Goal: Browse casually: Explore the website without a specific task or goal

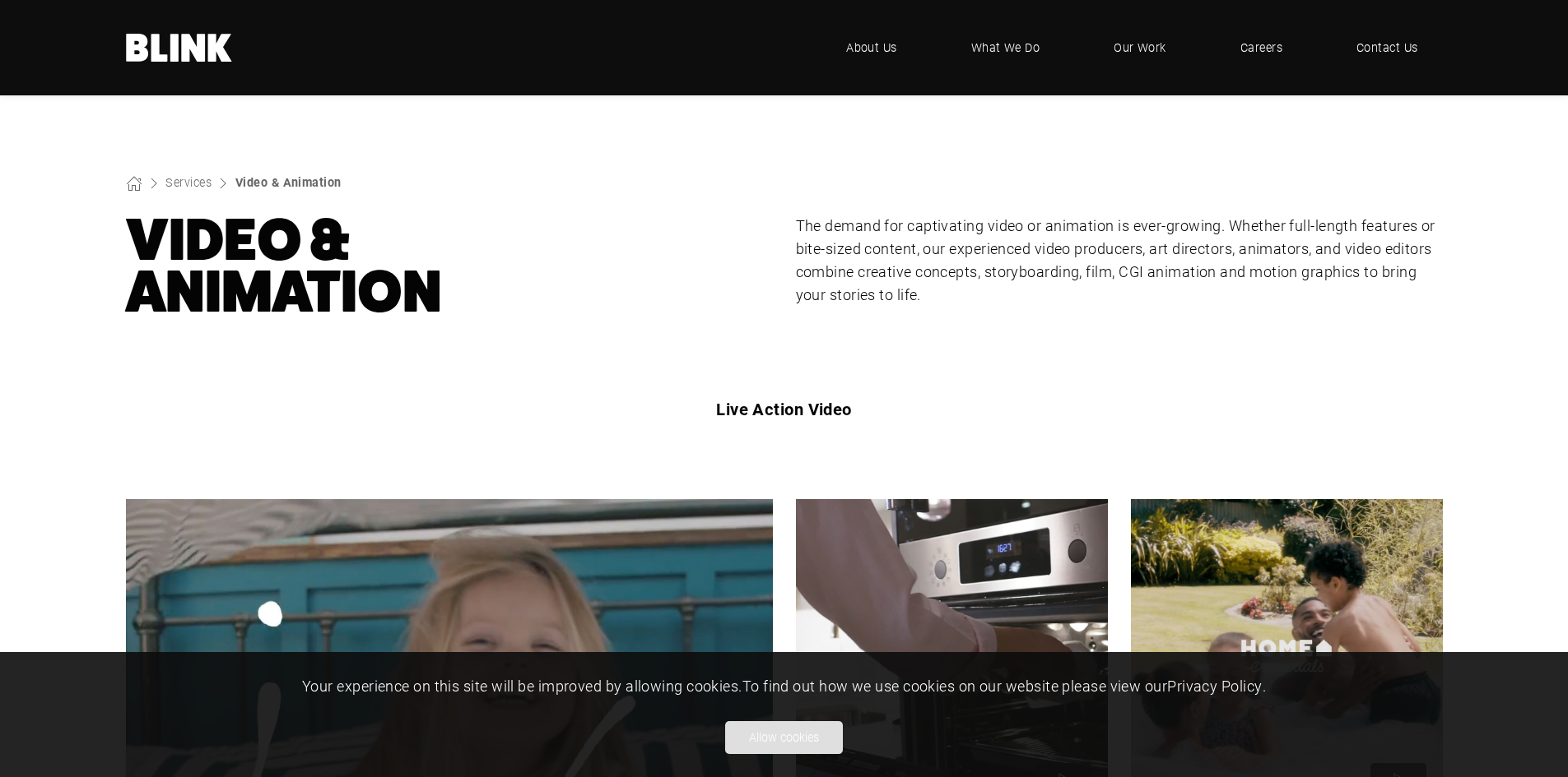
click at [774, 740] on button "Allow cookies" at bounding box center [784, 738] width 118 height 33
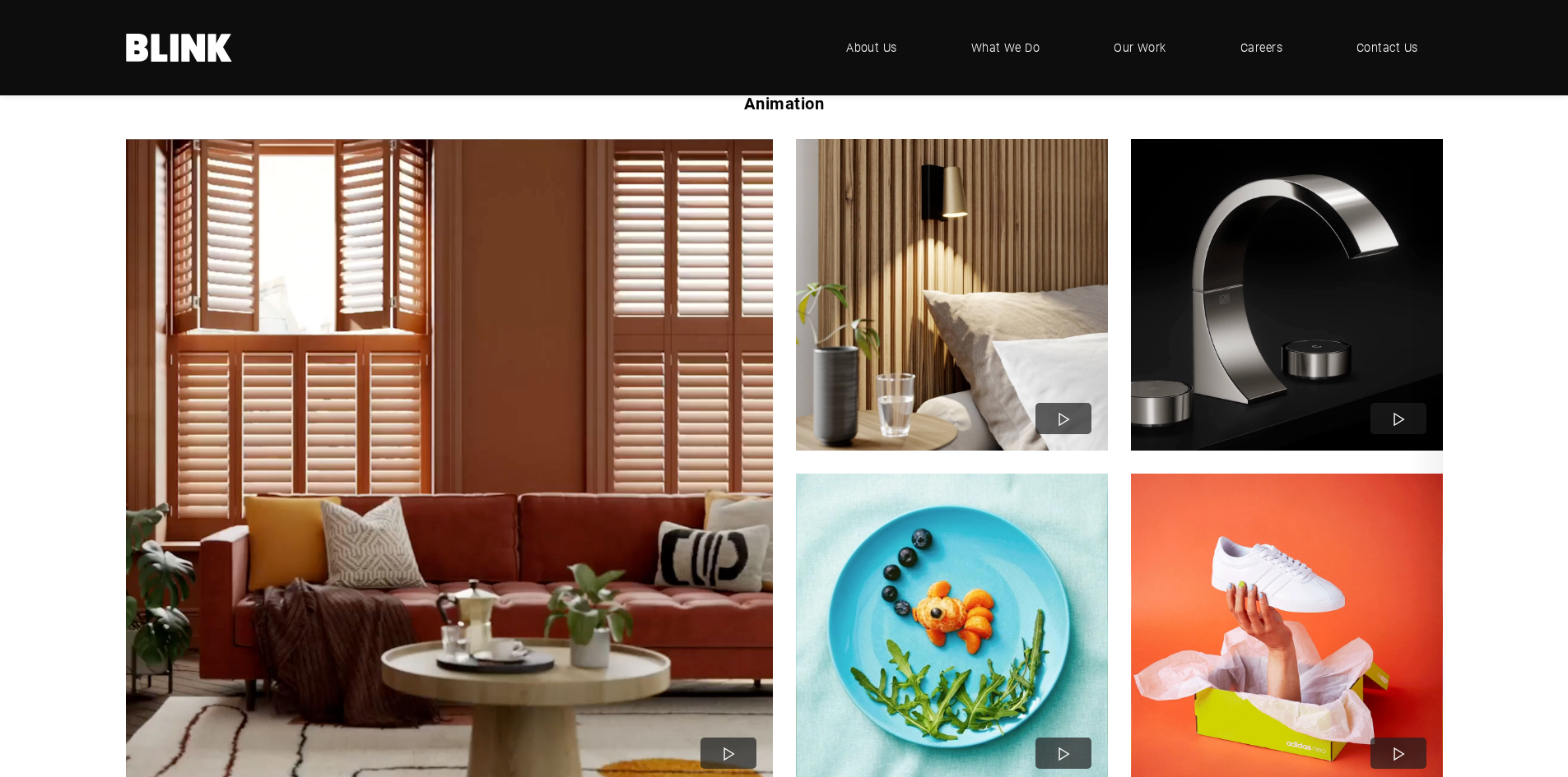
scroll to position [1234, 0]
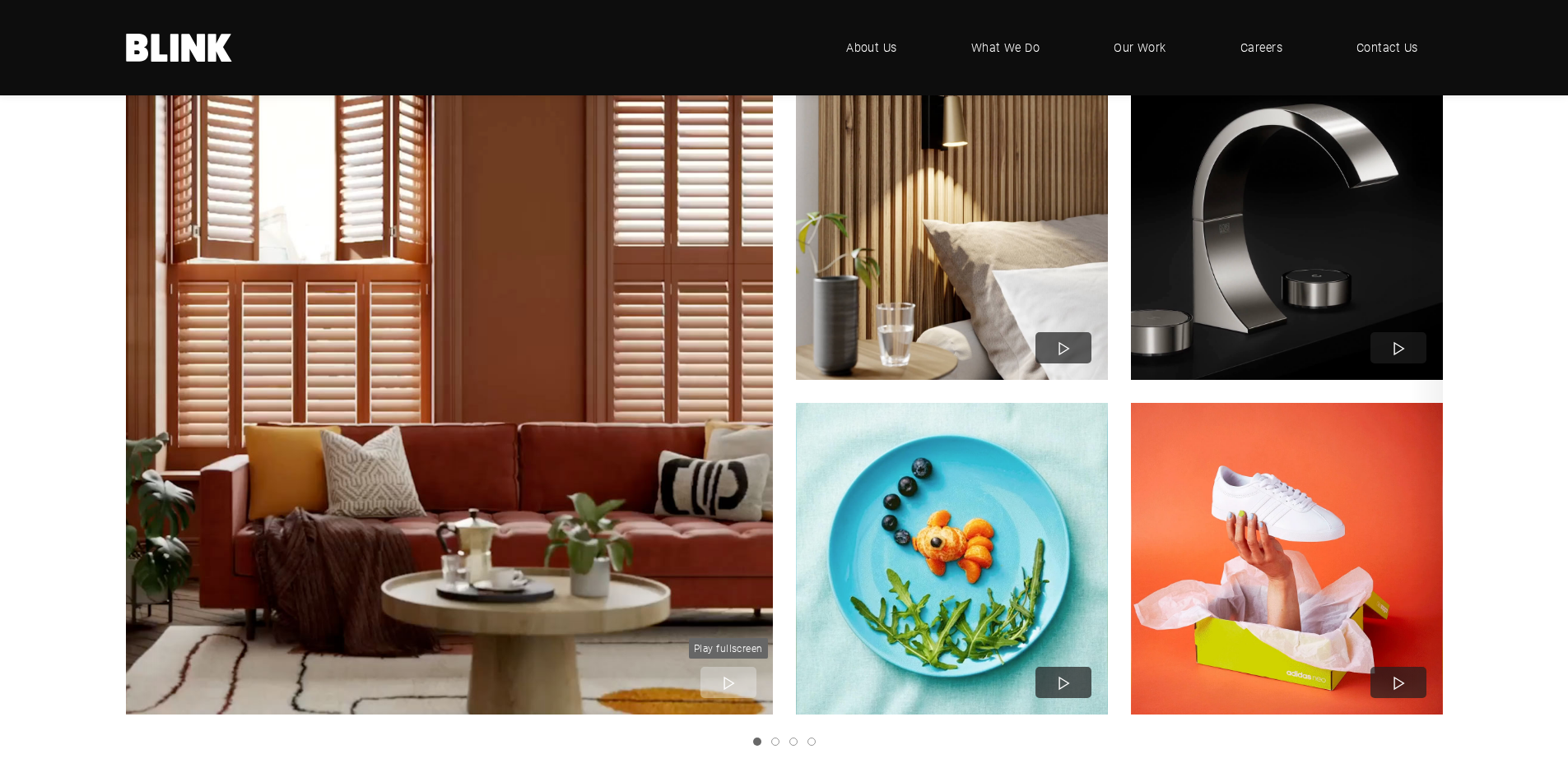
click at [721, 684] on icon "1 of 4" at bounding box center [727, 683] width 23 height 23
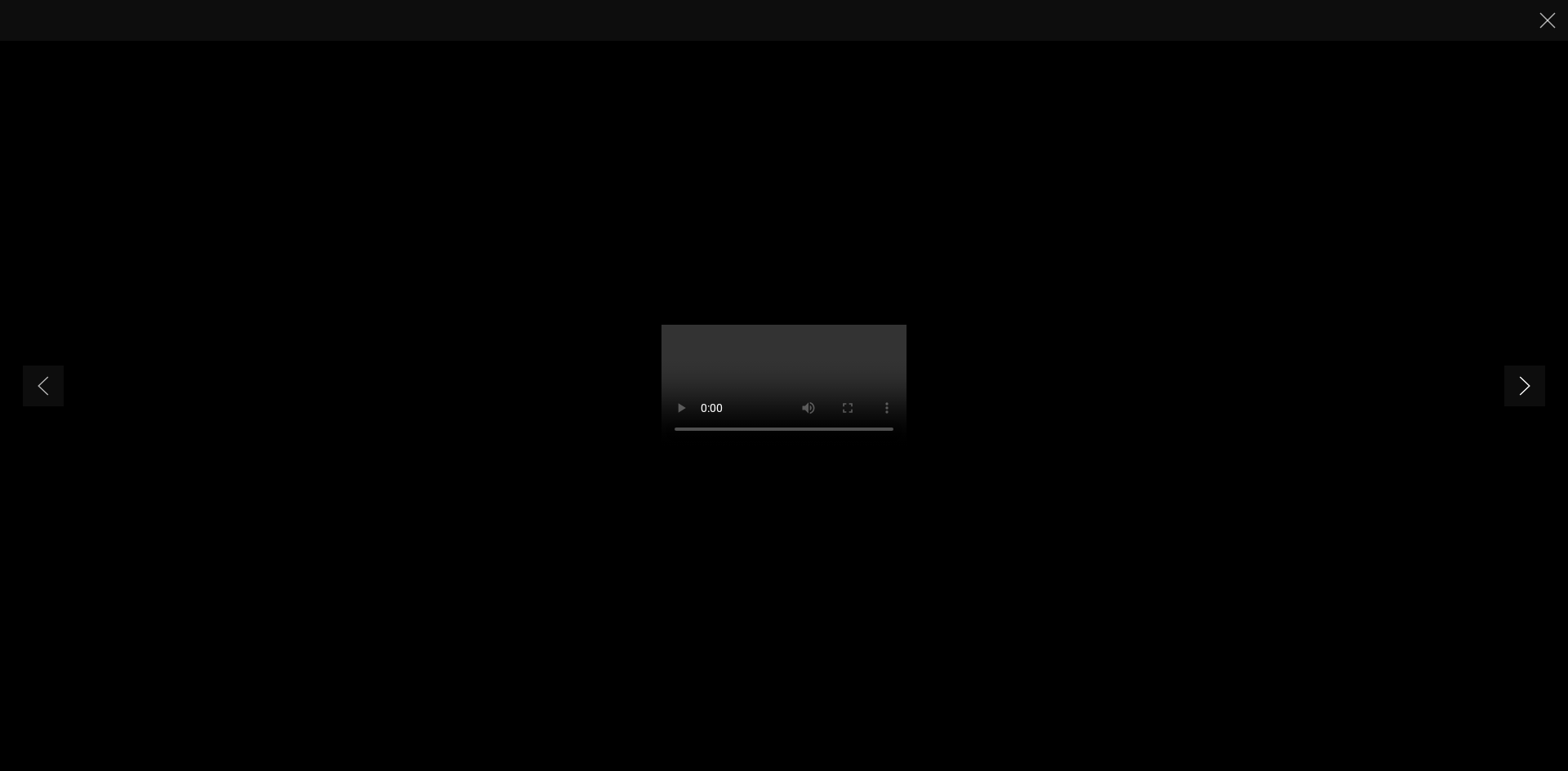
click at [1515, 394] on link "Next slide" at bounding box center [1524, 386] width 41 height 41
click at [1545, 23] on line "Close" at bounding box center [1547, 21] width 14 height 14
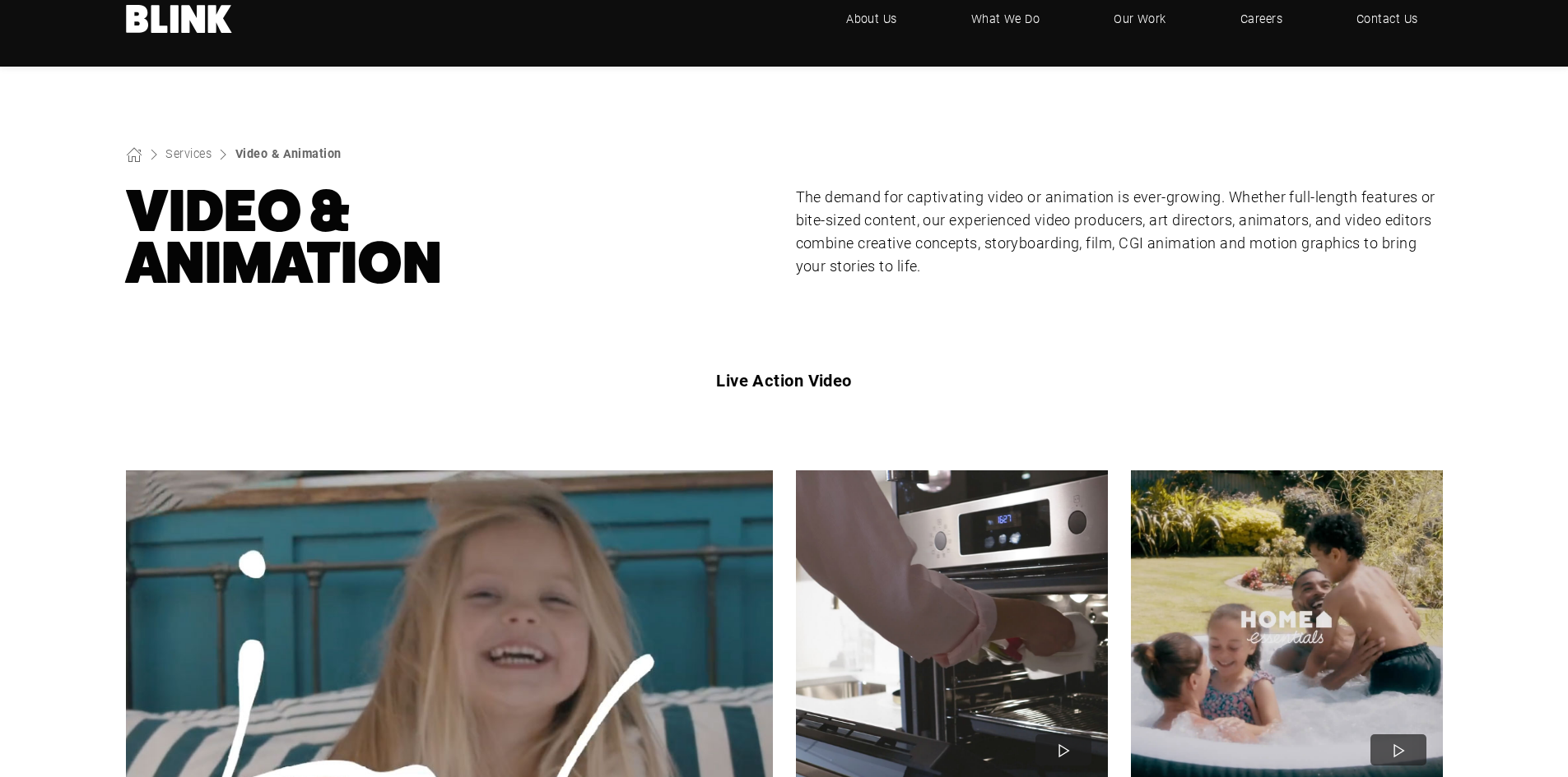
scroll to position [0, 0]
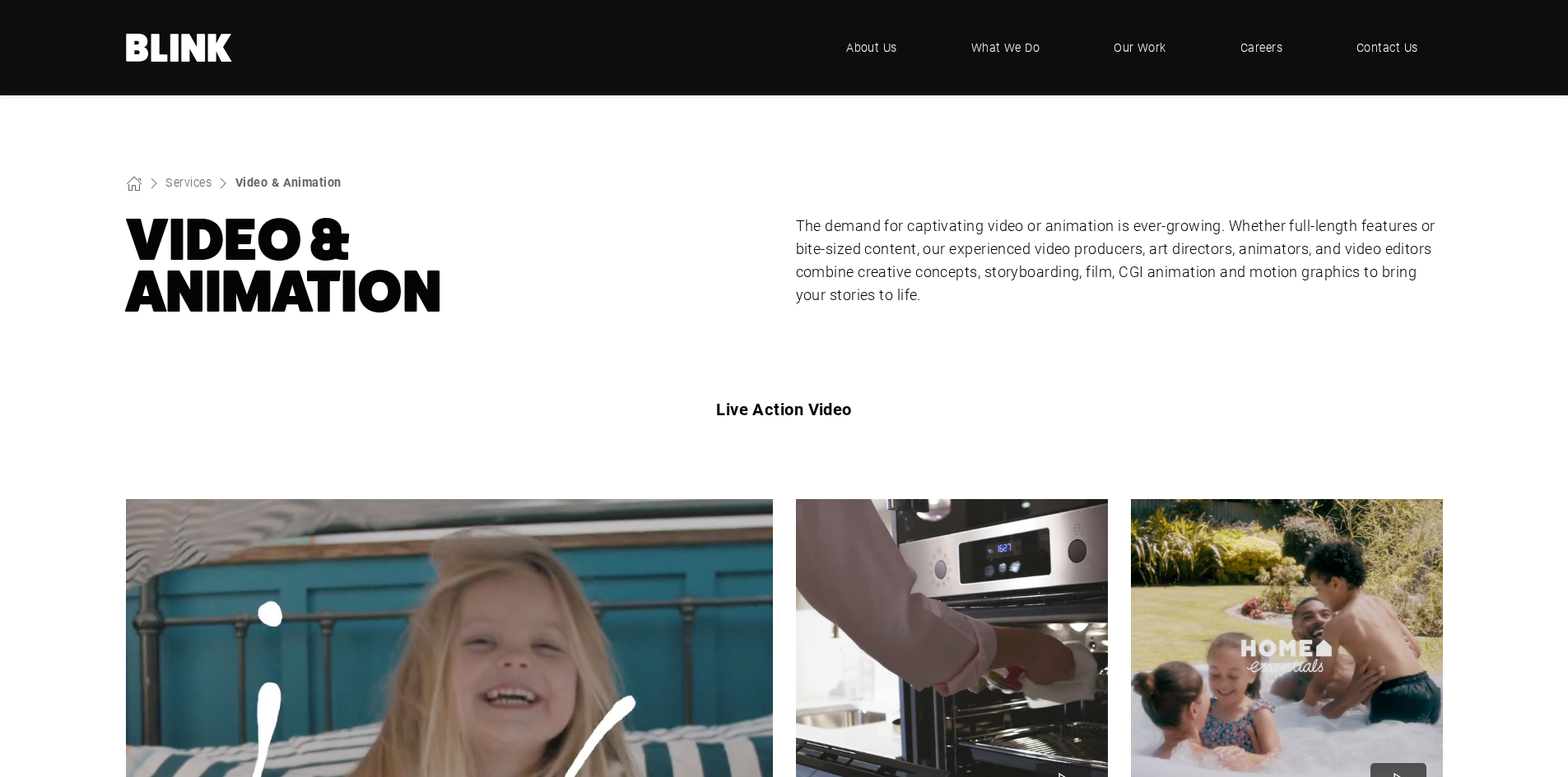
click at [172, 52] on icon at bounding box center [174, 47] width 8 height 28
